Goal: Information Seeking & Learning: Check status

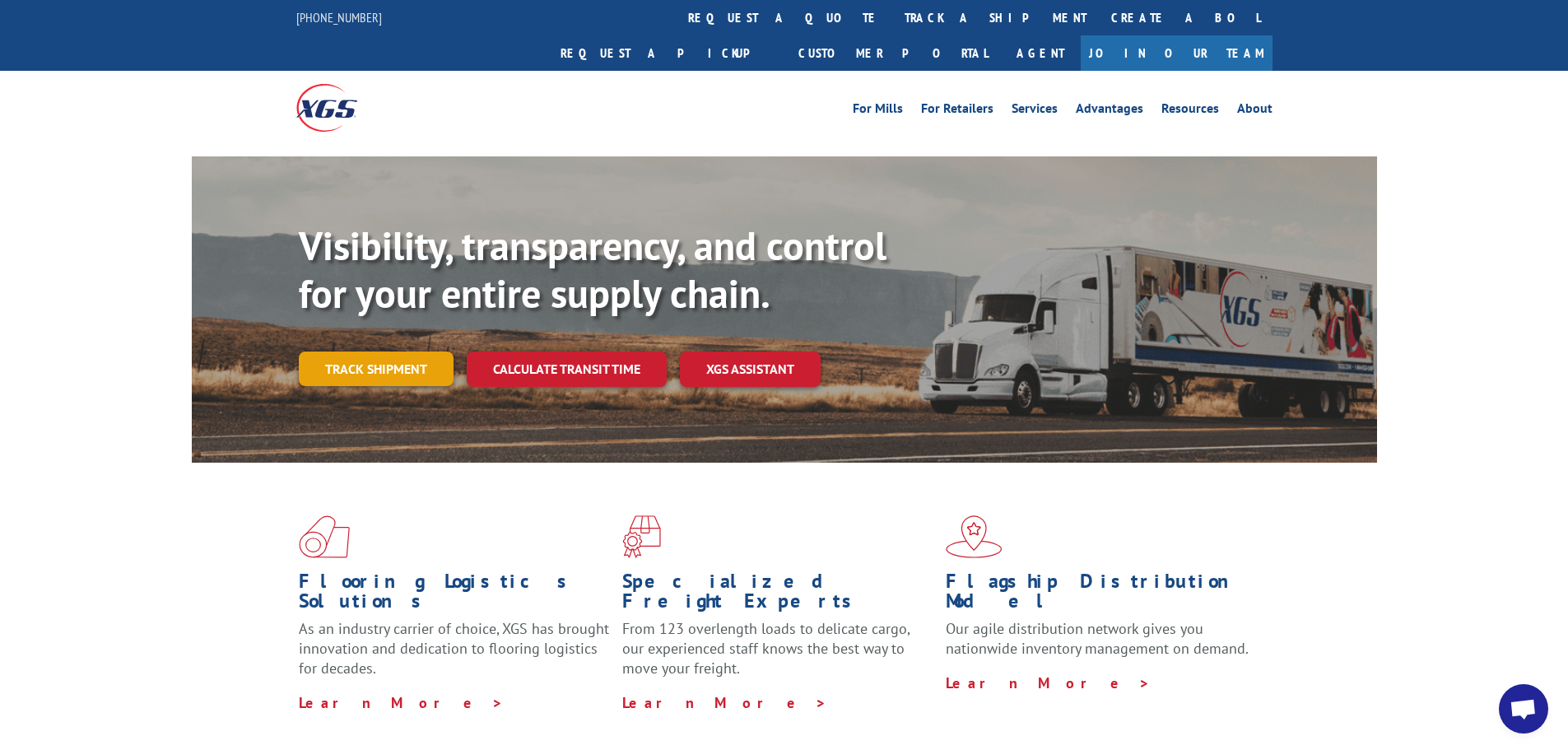
click at [376, 351] on link "Track shipment" at bounding box center [376, 368] width 155 height 34
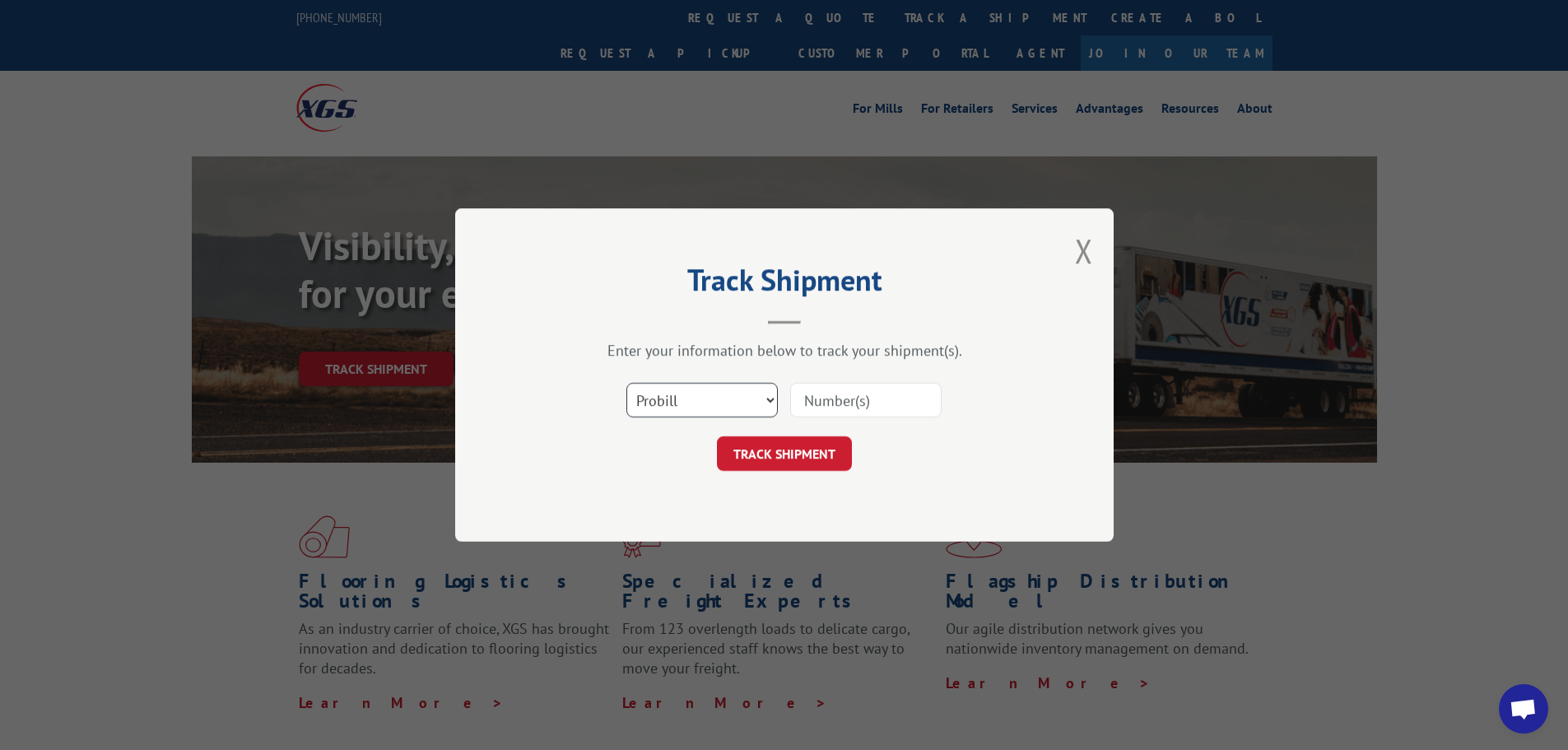
click at [738, 396] on select "Select category... Probill BOL PO" at bounding box center [702, 400] width 152 height 34
click at [627, 383] on select "Select category... Probill BOL PO" at bounding box center [702, 400] width 152 height 34
click at [675, 399] on select "Select category... Probill BOL PO" at bounding box center [702, 400] width 152 height 34
select select "po"
click at [627, 383] on select "Select category... Probill BOL PO" at bounding box center [702, 400] width 152 height 34
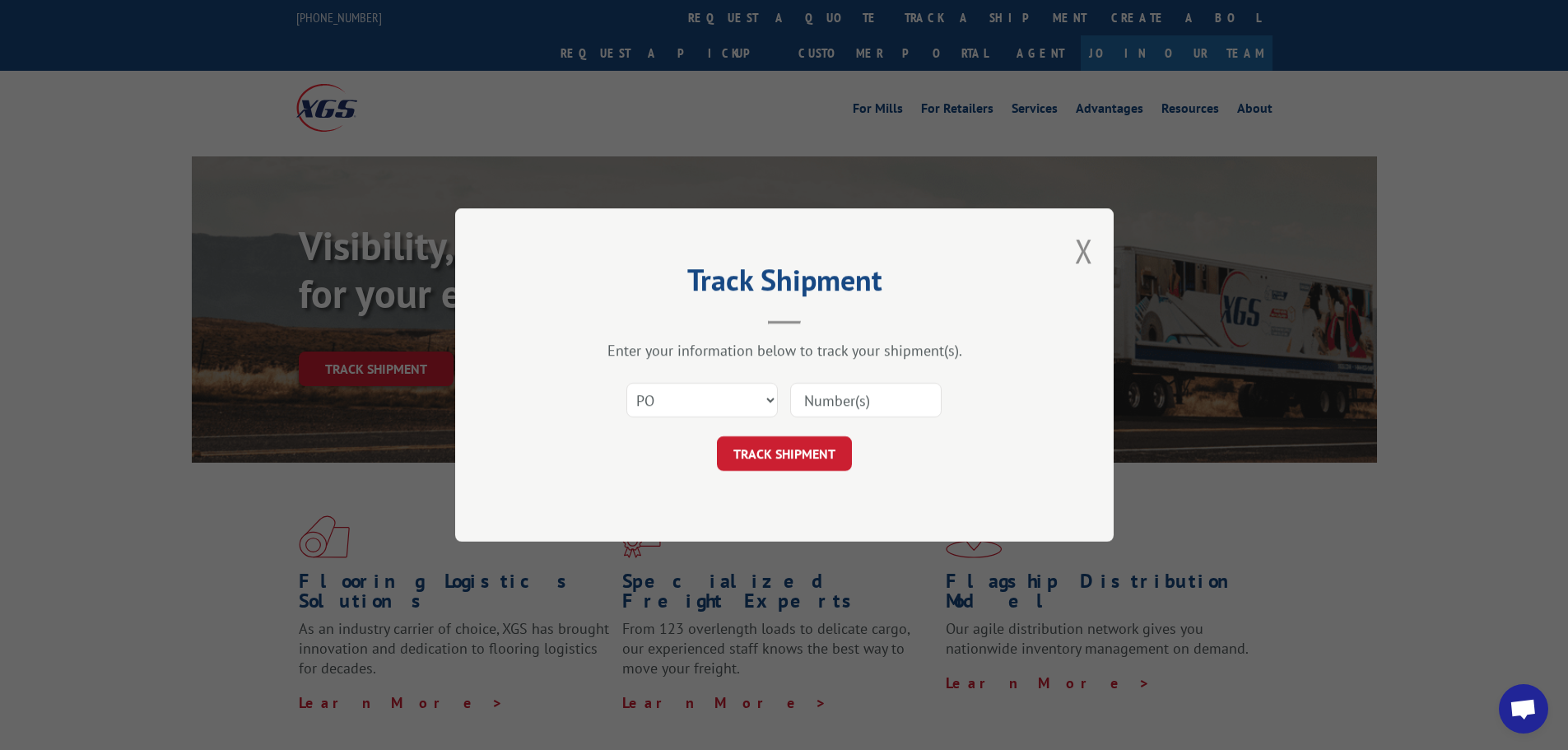
click at [831, 396] on input at bounding box center [866, 400] width 152 height 34
type input "86488"
click button "TRACK SHIPMENT" at bounding box center [784, 453] width 135 height 34
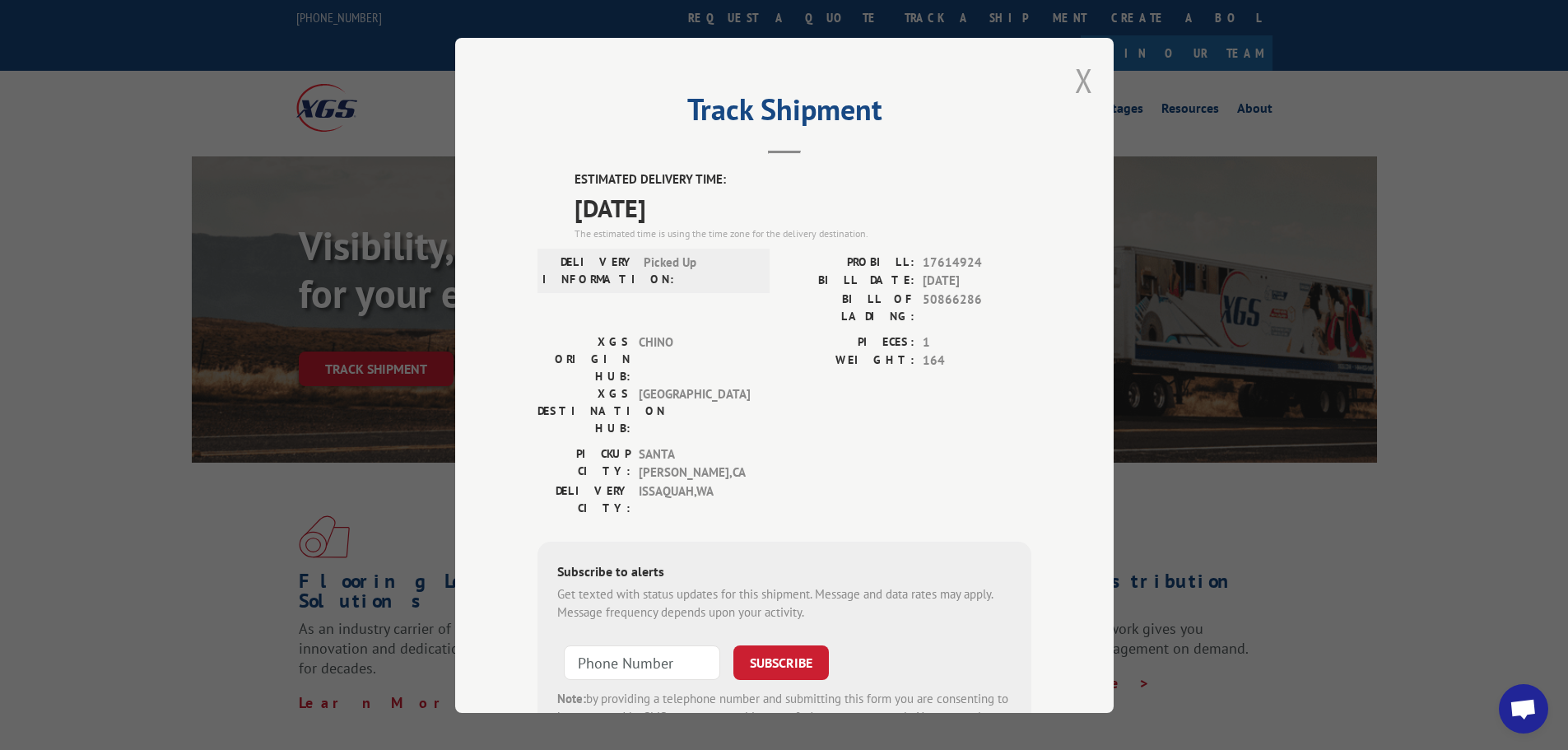
click at [1080, 79] on button "Close modal" at bounding box center [1084, 80] width 18 height 44
